Goal: Navigation & Orientation: Find specific page/section

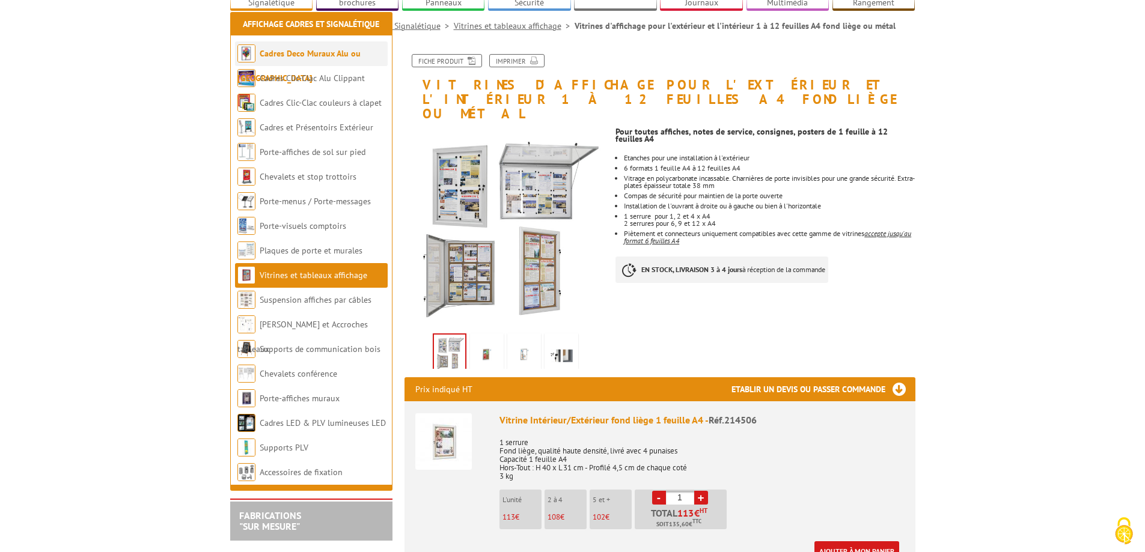
scroll to position [180, 0]
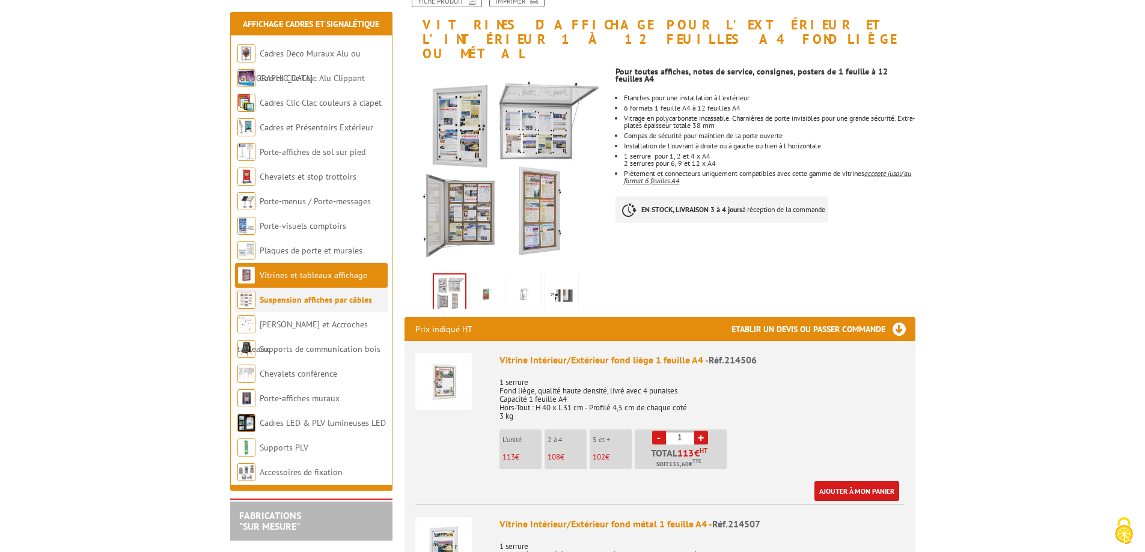
click at [307, 298] on link "Suspension affiches par câbles" at bounding box center [316, 299] width 112 height 11
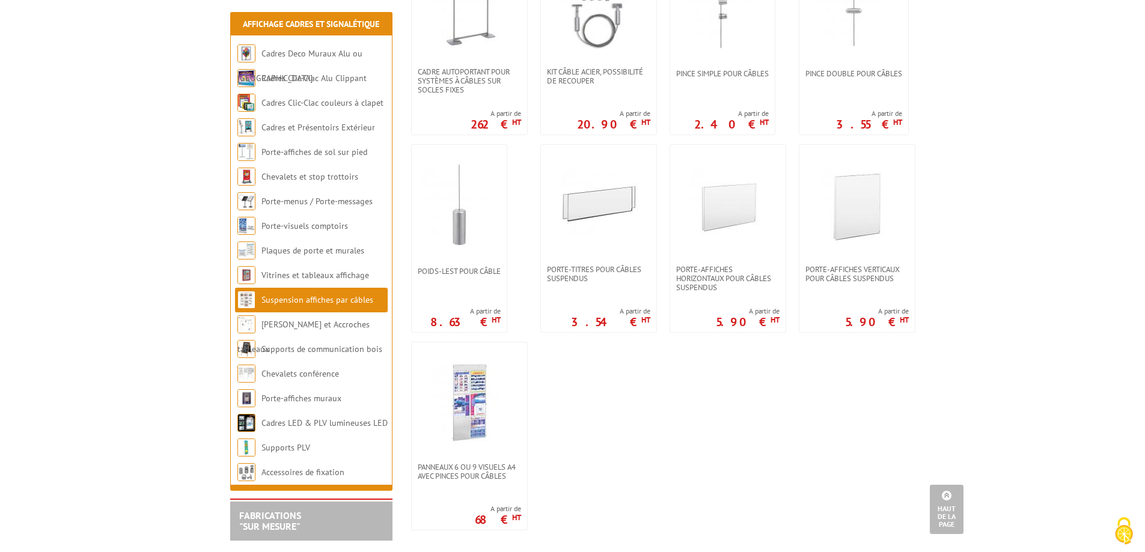
scroll to position [541, 0]
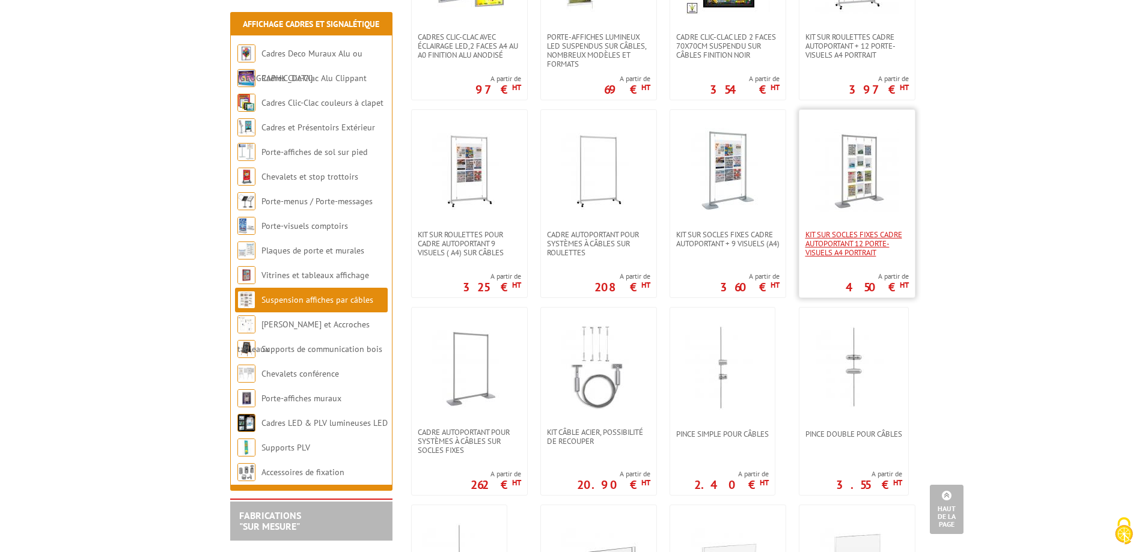
click at [863, 249] on span "Kit sur socles fixes cadre autoportant 12 porte-visuels A4 portrait" at bounding box center [856, 243] width 103 height 27
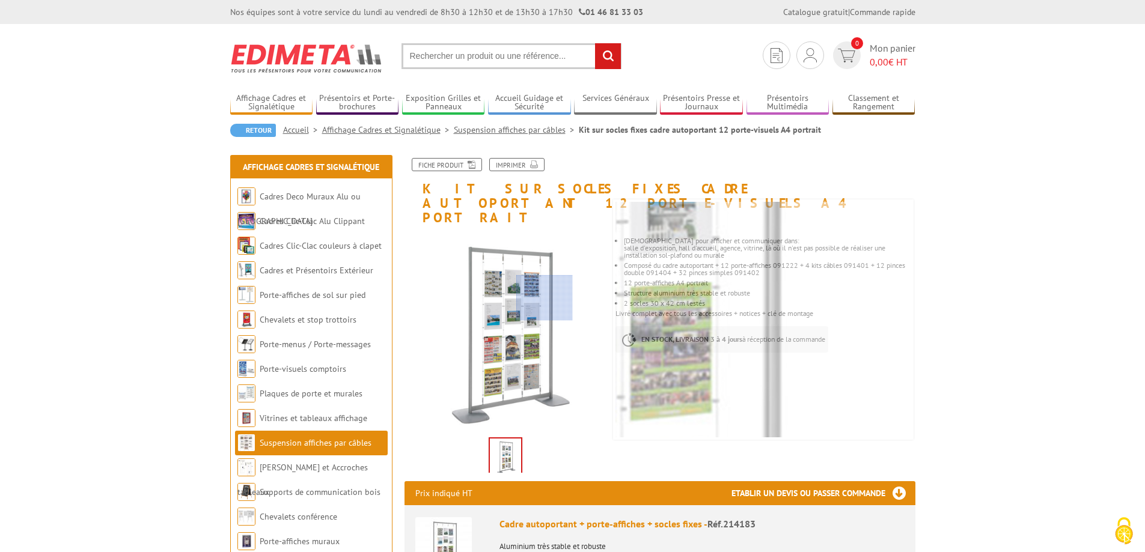
click at [543, 296] on div at bounding box center [544, 297] width 56 height 45
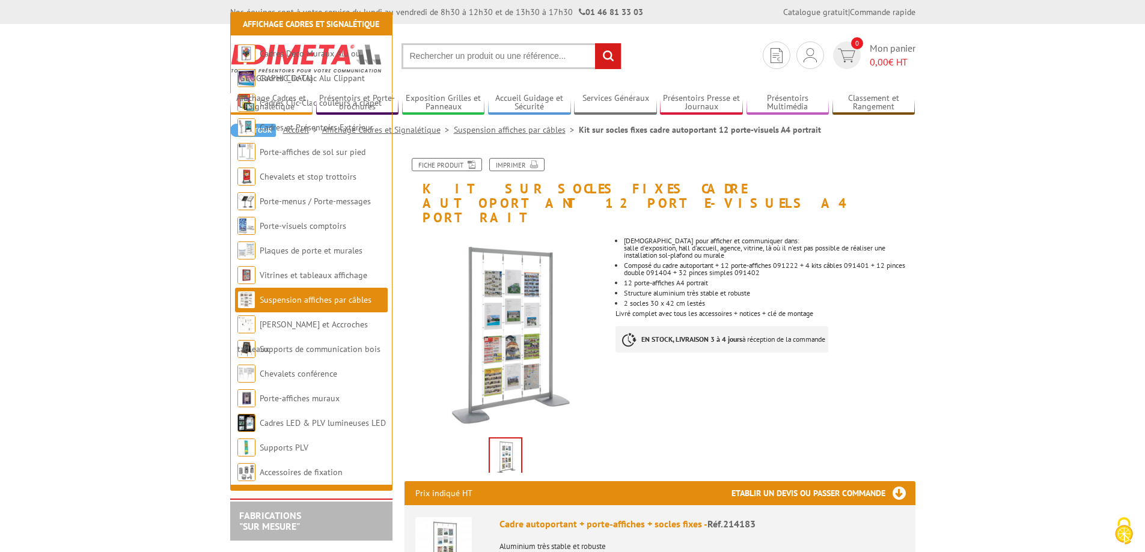
scroll to position [481, 0]
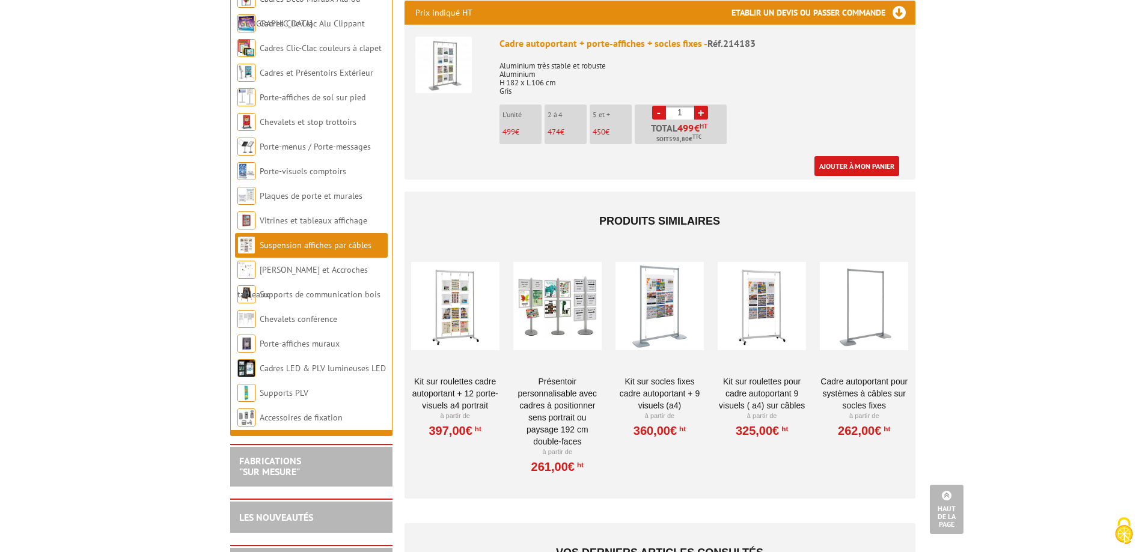
click at [561, 293] on div at bounding box center [557, 306] width 88 height 120
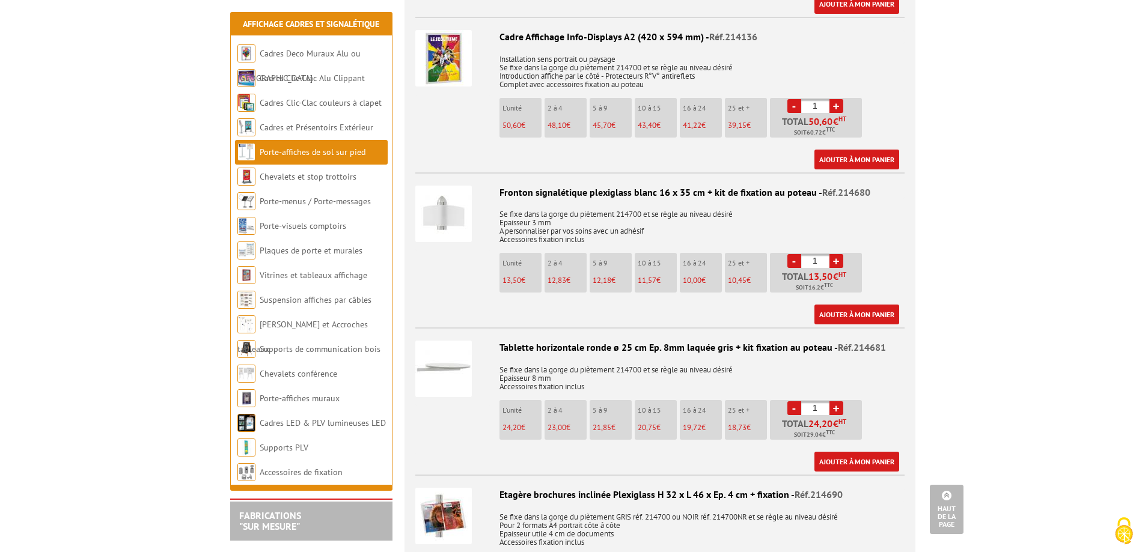
scroll to position [2223, 0]
